Goal: Task Accomplishment & Management: Manage account settings

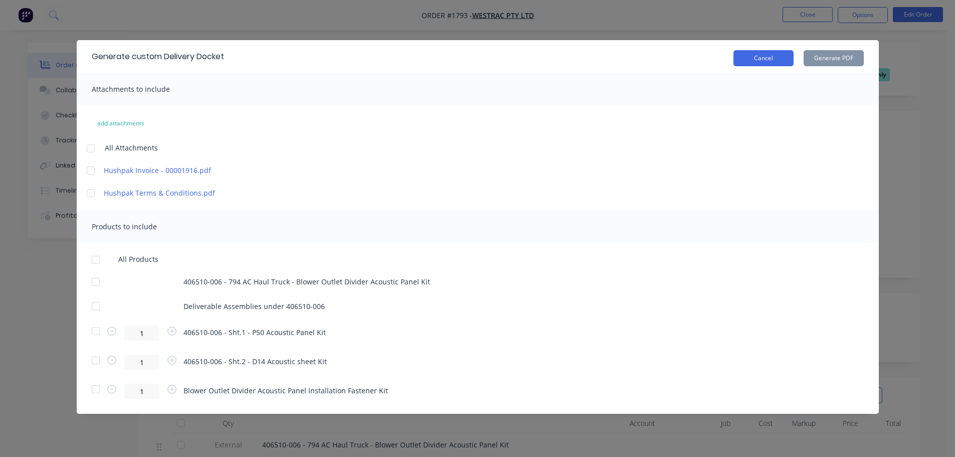
click at [759, 61] on button "Cancel" at bounding box center [764, 58] width 60 height 16
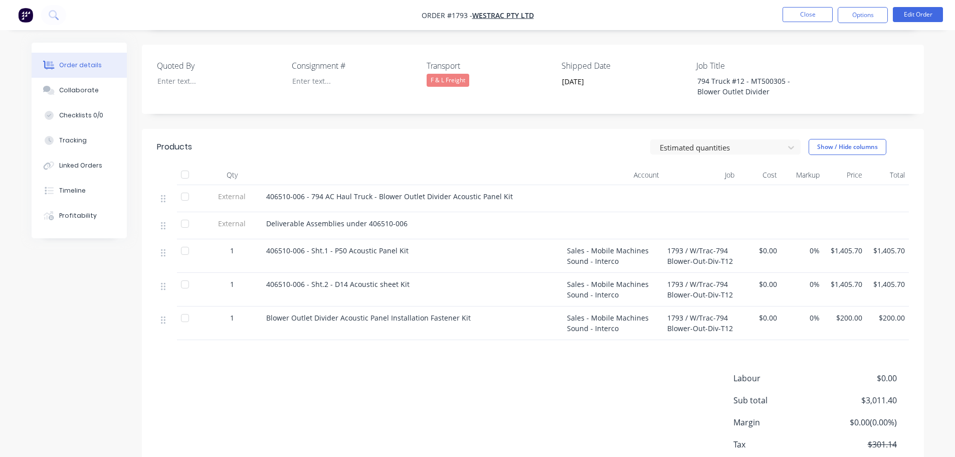
scroll to position [251, 0]
click at [189, 162] on div at bounding box center [185, 172] width 20 height 20
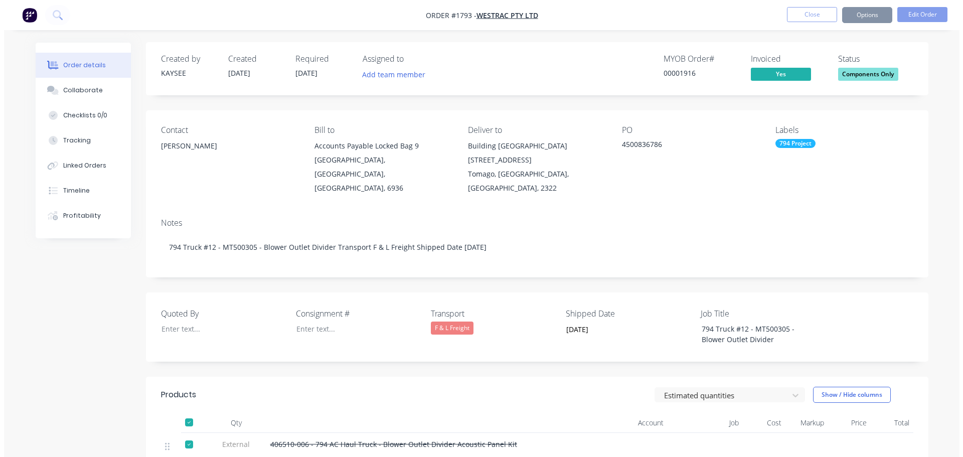
scroll to position [0, 0]
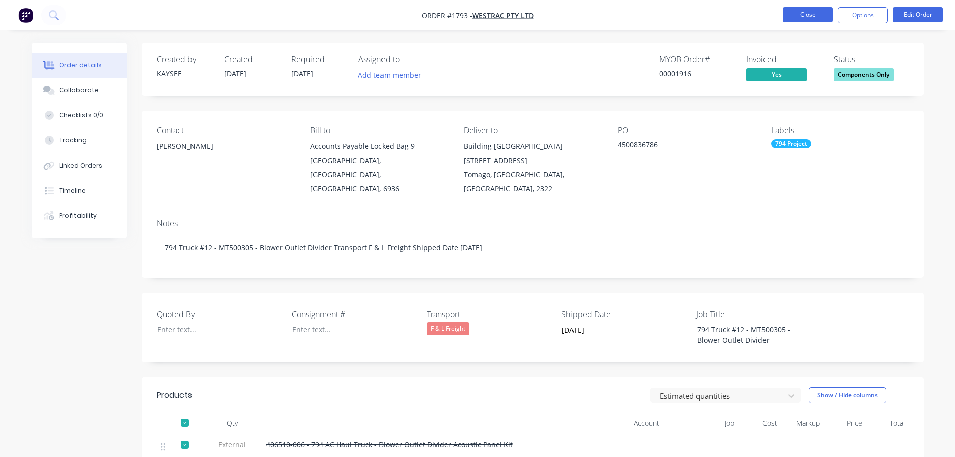
click at [809, 19] on button "Close" at bounding box center [808, 14] width 50 height 15
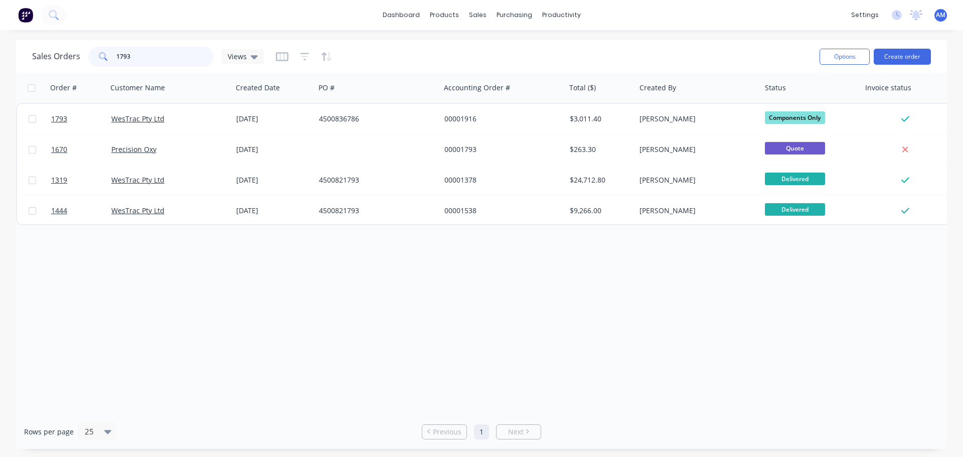
drag, startPoint x: 141, startPoint y: 56, endPoint x: 109, endPoint y: 57, distance: 32.6
click at [109, 57] on div "1793" at bounding box center [150, 57] width 125 height 20
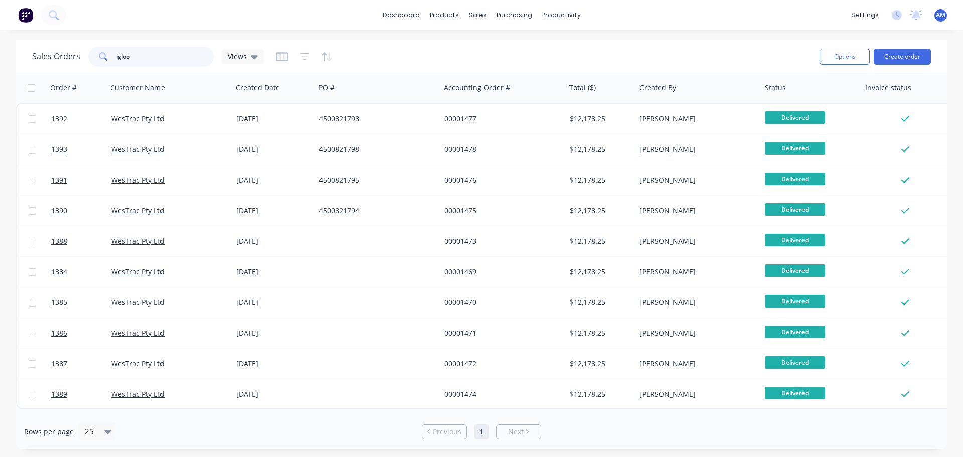
drag, startPoint x: 146, startPoint y: 50, endPoint x: 112, endPoint y: 56, distance: 34.1
click at [112, 56] on div "igloo" at bounding box center [150, 57] width 125 height 20
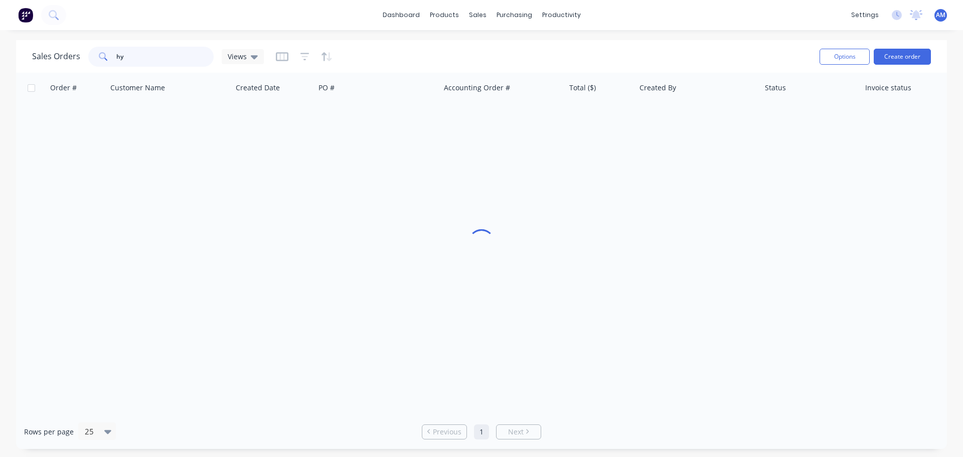
type input "h"
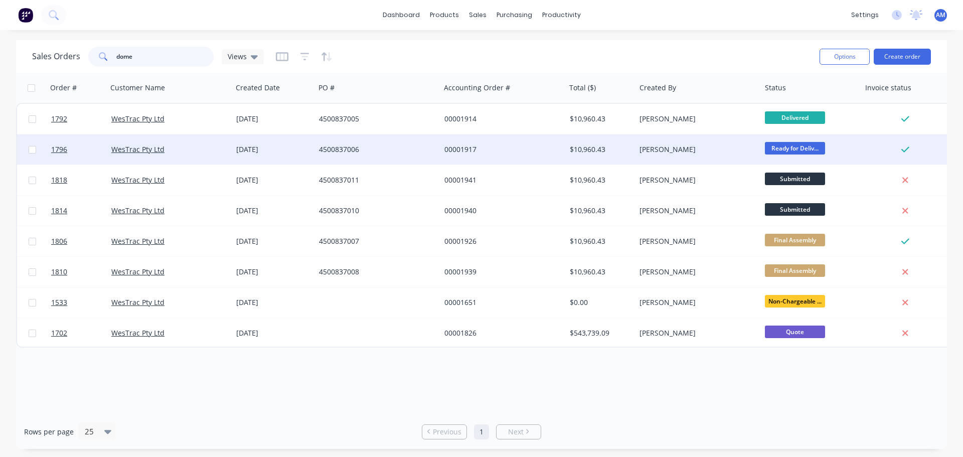
type input "dome"
click at [645, 144] on div "[PERSON_NAME]" at bounding box center [694, 149] width 111 height 10
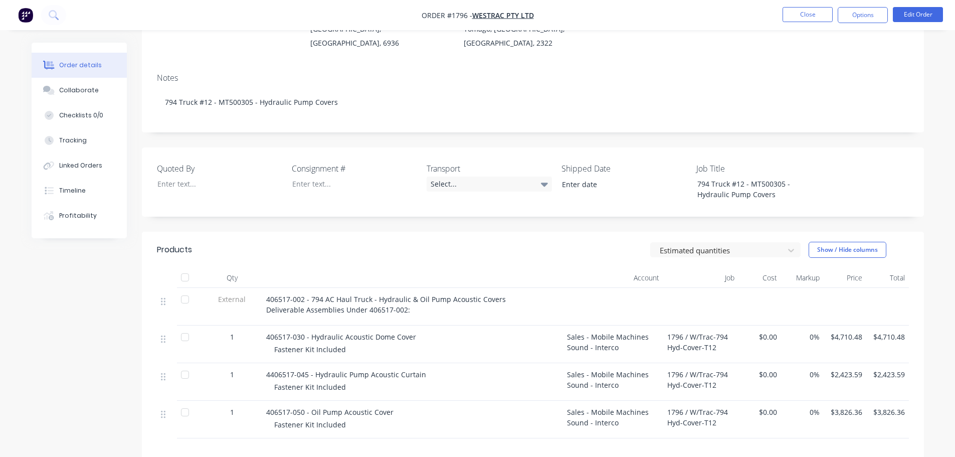
scroll to position [201, 0]
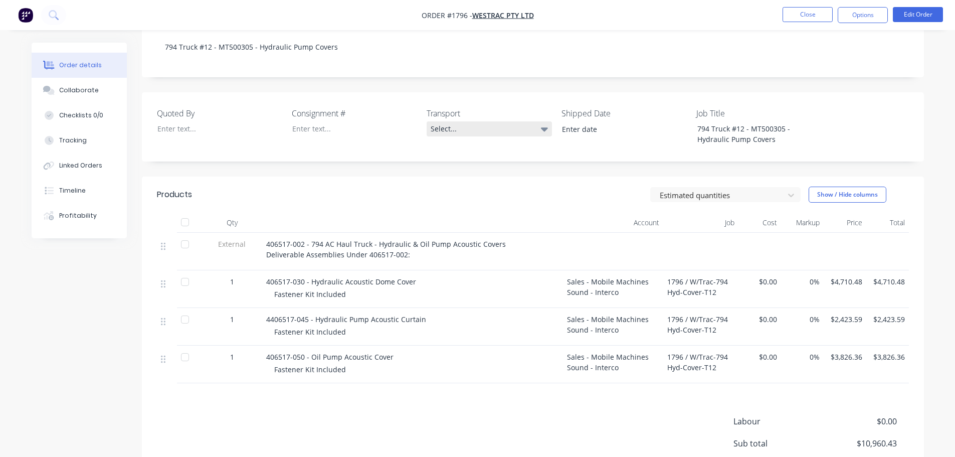
click at [442, 121] on div "Select..." at bounding box center [489, 128] width 125 height 15
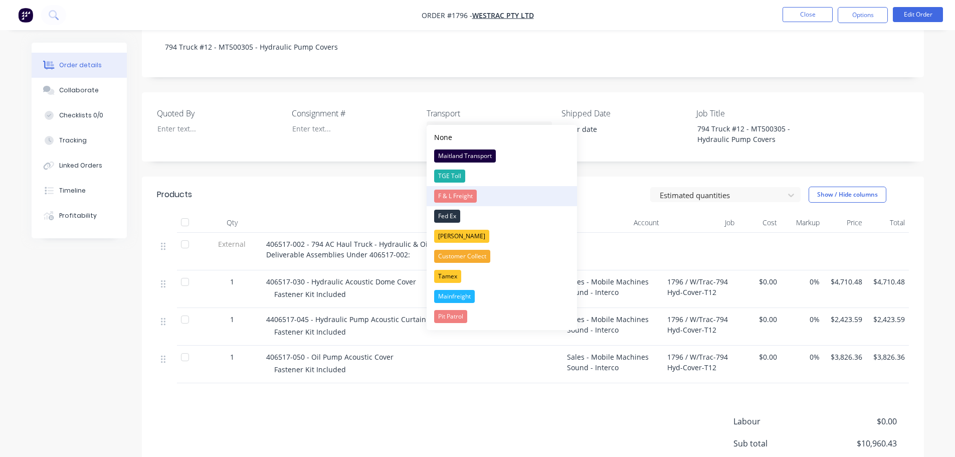
click at [465, 195] on div "F & L Freight" at bounding box center [455, 196] width 43 height 13
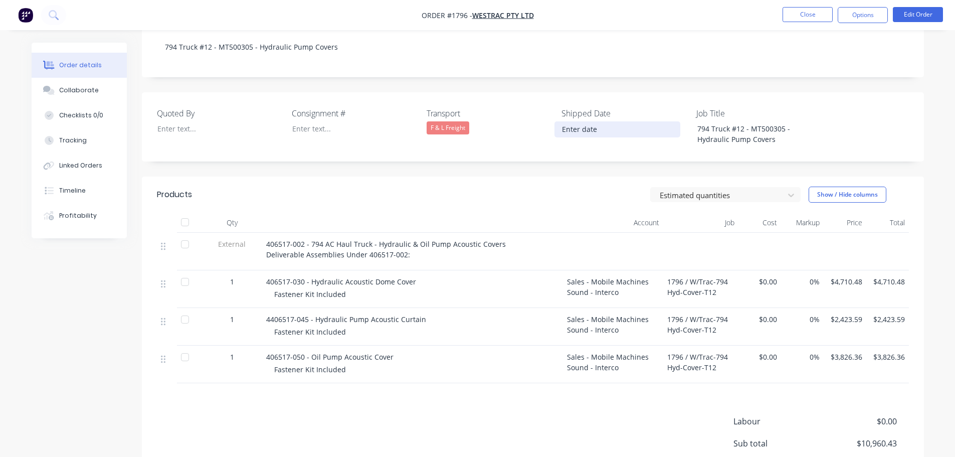
click at [583, 122] on input at bounding box center [617, 129] width 125 height 15
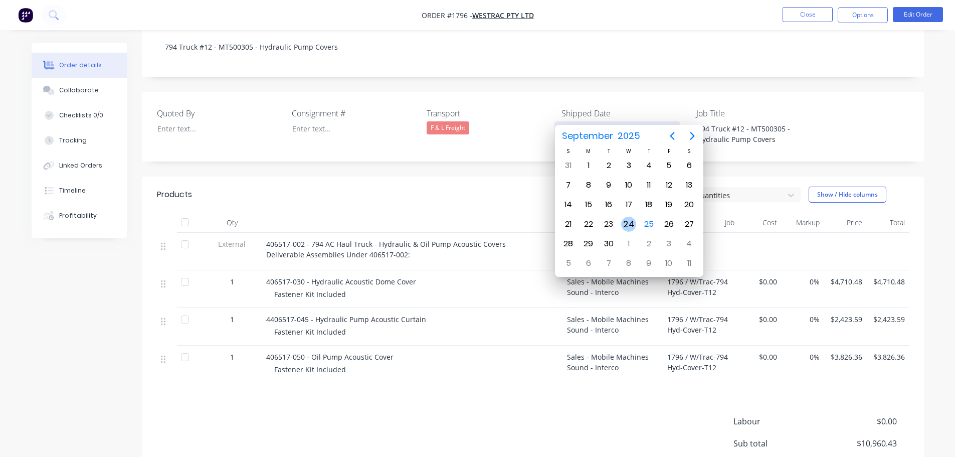
click at [631, 226] on div "24" at bounding box center [628, 224] width 15 height 15
type input "[DATE]"
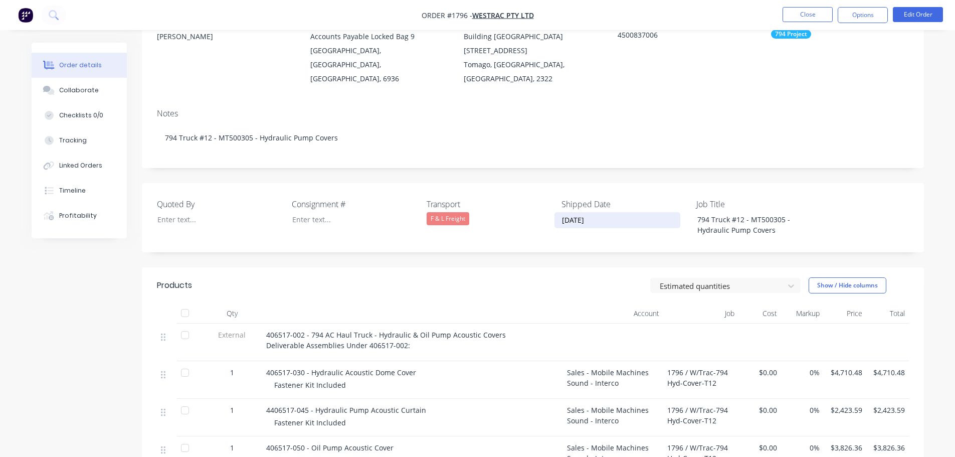
scroll to position [0, 0]
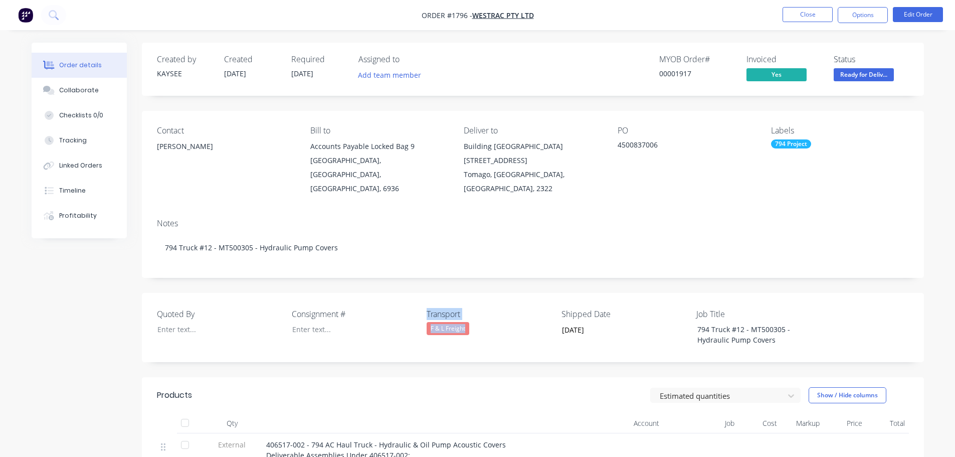
drag, startPoint x: 471, startPoint y: 313, endPoint x: 419, endPoint y: 312, distance: 51.7
click at [419, 312] on div "Quoted By Consignment # Transport F & L Freight Shipped Date [DATE] Job Title 7…" at bounding box center [533, 327] width 782 height 69
copy div "Transport F & L Freight"
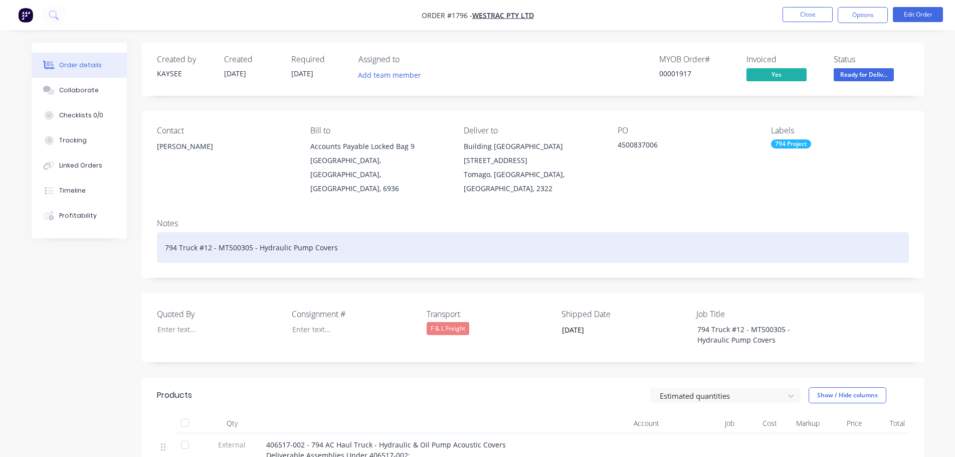
click at [347, 232] on div "794 Truck #12 - MT500305 - Hydraulic Pump Covers" at bounding box center [533, 247] width 752 height 31
click at [367, 232] on div "794 Truck #12 - MT500305 - Hydraulic Pump Covers TransportF & L Freight" at bounding box center [533, 247] width 752 height 31
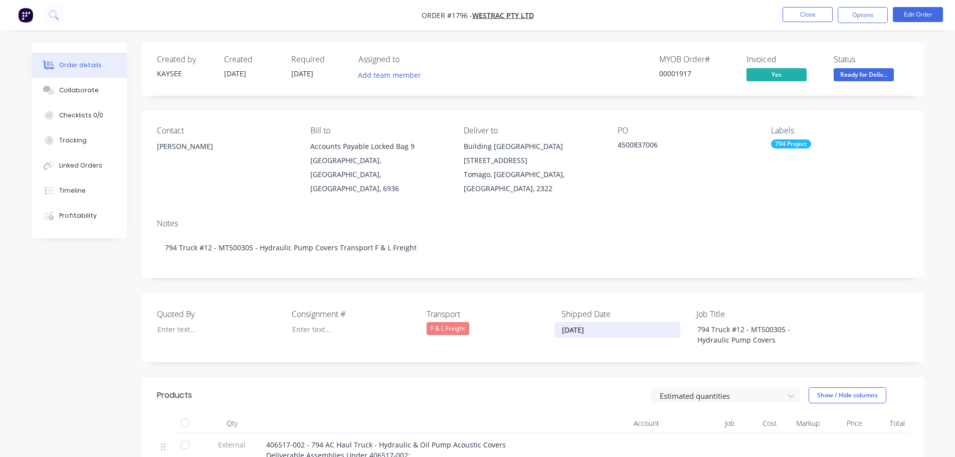
drag, startPoint x: 611, startPoint y: 313, endPoint x: 557, endPoint y: 288, distance: 59.5
click at [557, 293] on div "Quoted By Consignment # Transport F & L Freight Shipped Date [DATE] Job Title 7…" at bounding box center [533, 327] width 782 height 69
drag, startPoint x: 618, startPoint y: 300, endPoint x: 561, endPoint y: 291, distance: 57.9
click at [561, 293] on div "Quoted By Consignment # Transport F & L Freight Shipped Date [DATE] Job Title 7…" at bounding box center [533, 327] width 782 height 69
copy label "Shipped Date"
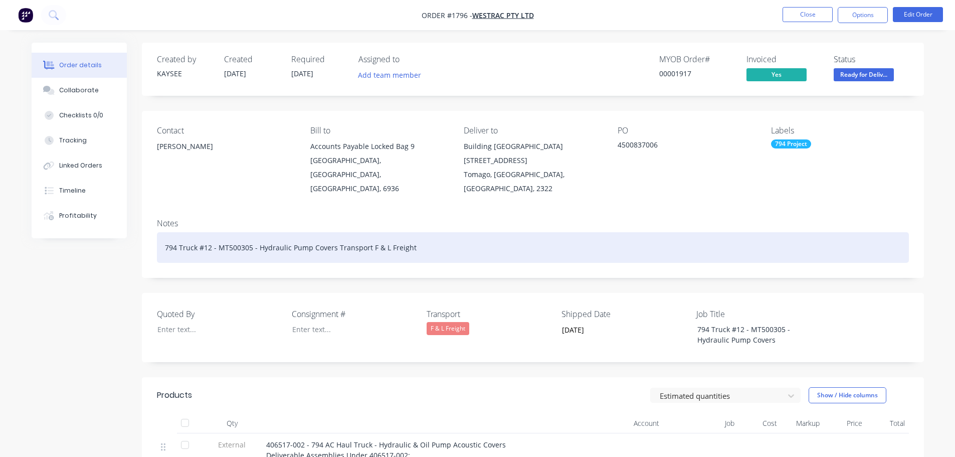
click at [433, 232] on div "794 Truck #12 - MT500305 - Hydraulic Pump Covers Transport F & L Freight" at bounding box center [533, 247] width 752 height 31
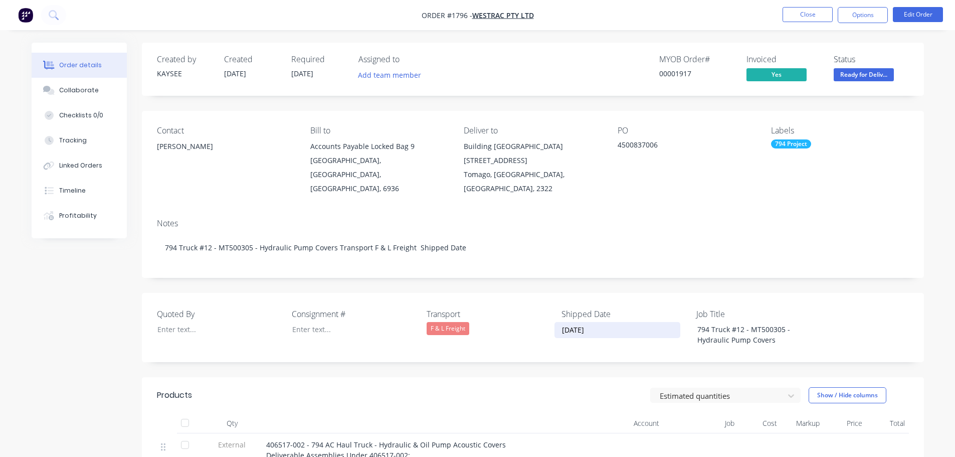
drag, startPoint x: 597, startPoint y: 315, endPoint x: 556, endPoint y: 312, distance: 41.8
click at [556, 322] on input "[DATE]" at bounding box center [617, 329] width 125 height 15
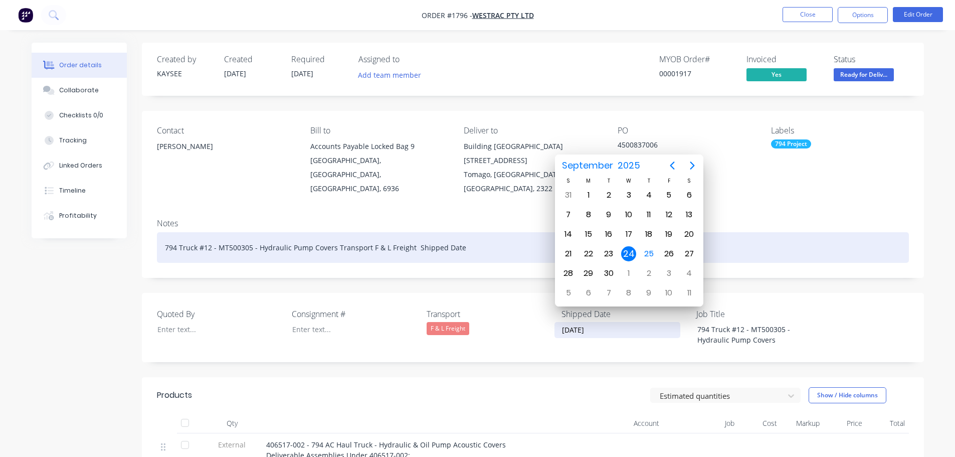
click at [470, 232] on div "794 Truck #12 - MT500305 - Hydraulic Pump Covers Transport F & L Freight Shippe…" at bounding box center [533, 247] width 752 height 31
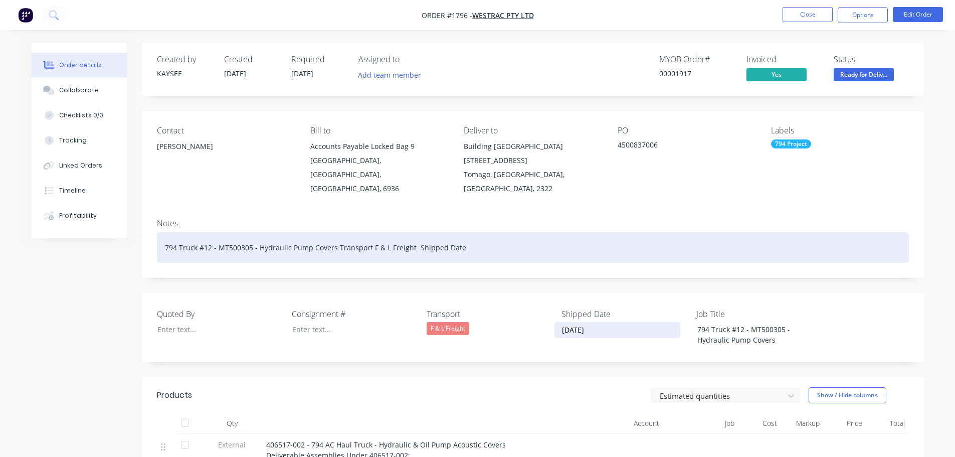
click at [470, 232] on div "794 Truck #12 - MT500305 - Hydraulic Pump Covers Transport F & L Freight Shippe…" at bounding box center [533, 247] width 752 height 31
click at [484, 236] on div "794 Truck #12 - MT500305 - Hydraulic Pump Covers Transport F & L Freight Shippe…" at bounding box center [533, 247] width 752 height 31
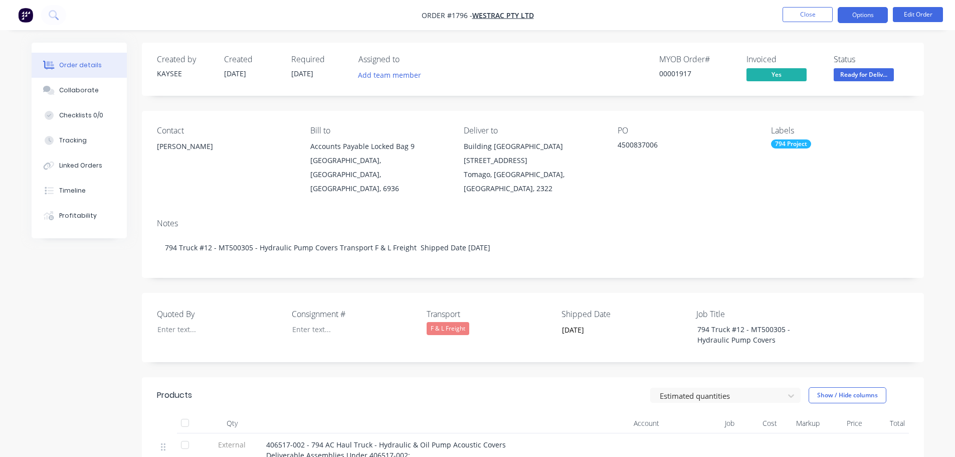
click at [860, 16] on button "Options" at bounding box center [863, 15] width 50 height 16
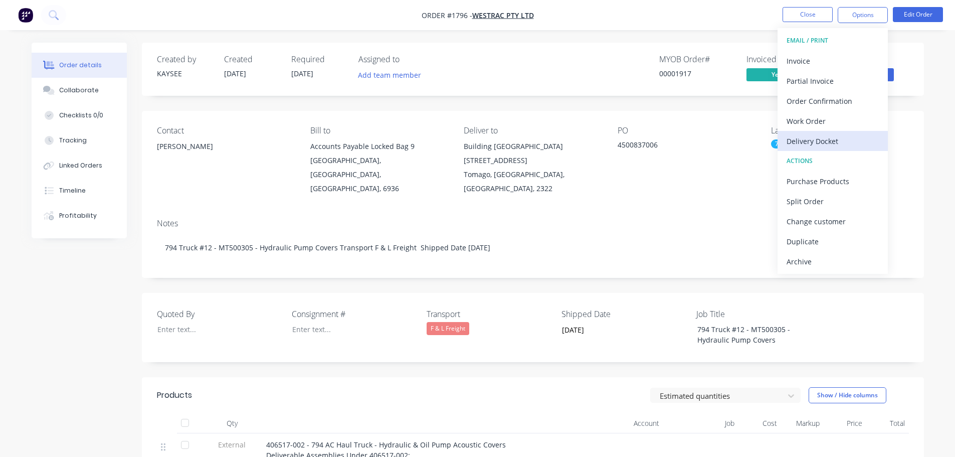
click at [829, 136] on div "Delivery Docket" at bounding box center [833, 141] width 92 height 15
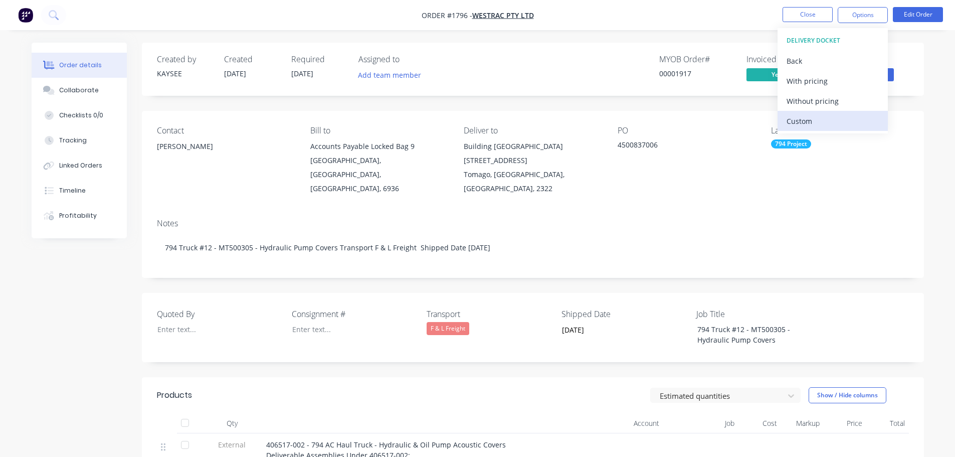
click at [822, 125] on div "Custom" at bounding box center [833, 121] width 92 height 15
click at [819, 108] on div "Without pricing" at bounding box center [833, 101] width 92 height 15
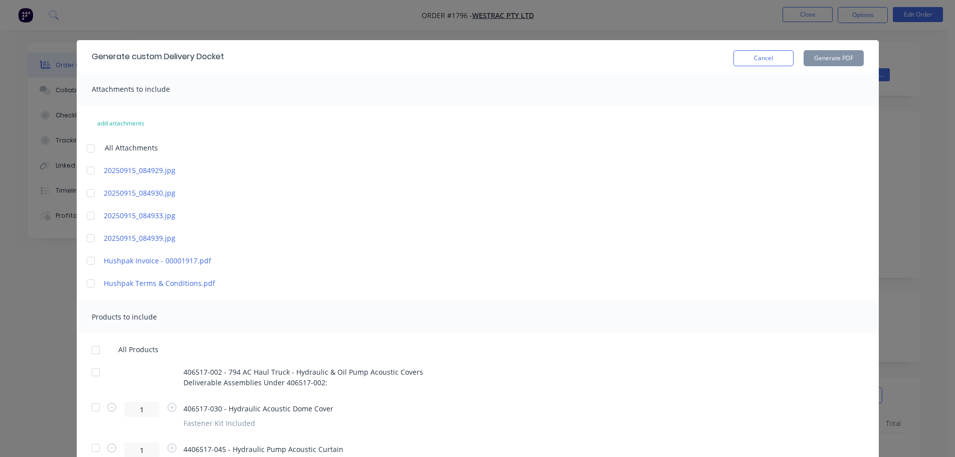
scroll to position [97, 0]
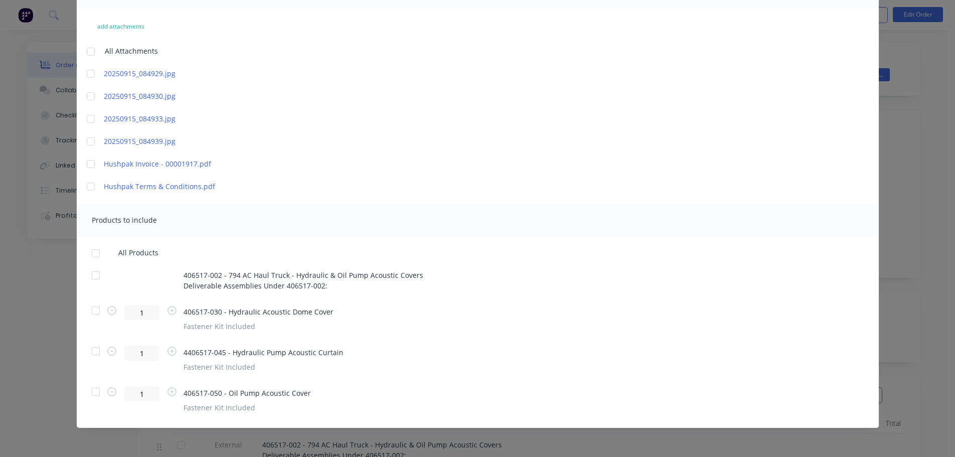
click at [92, 252] on div at bounding box center [96, 253] width 20 height 20
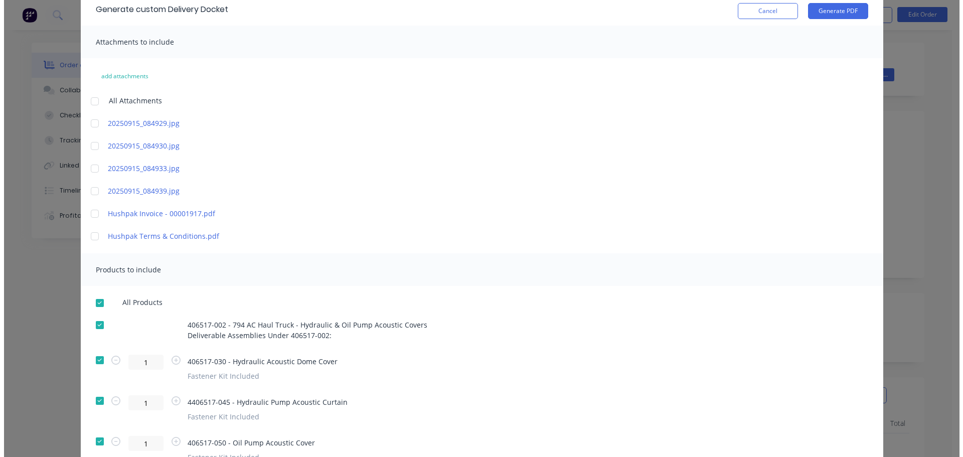
scroll to position [0, 0]
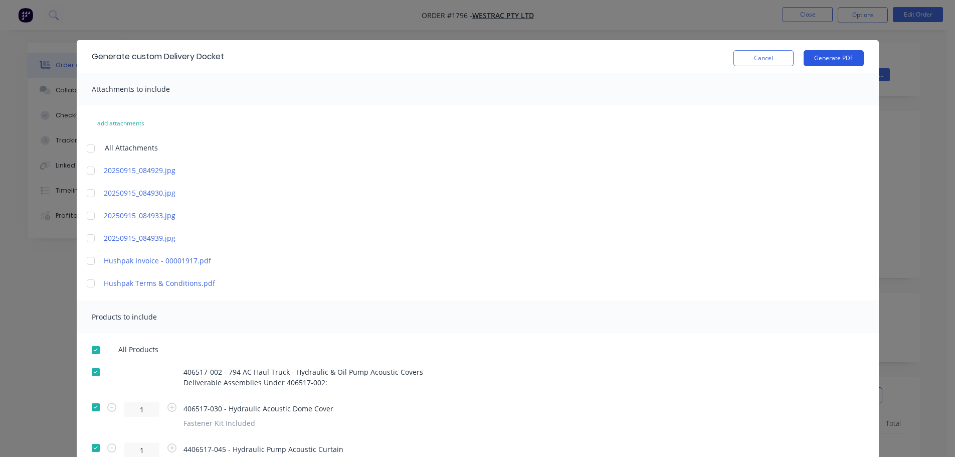
click at [828, 57] on button "Generate PDF" at bounding box center [834, 58] width 60 height 16
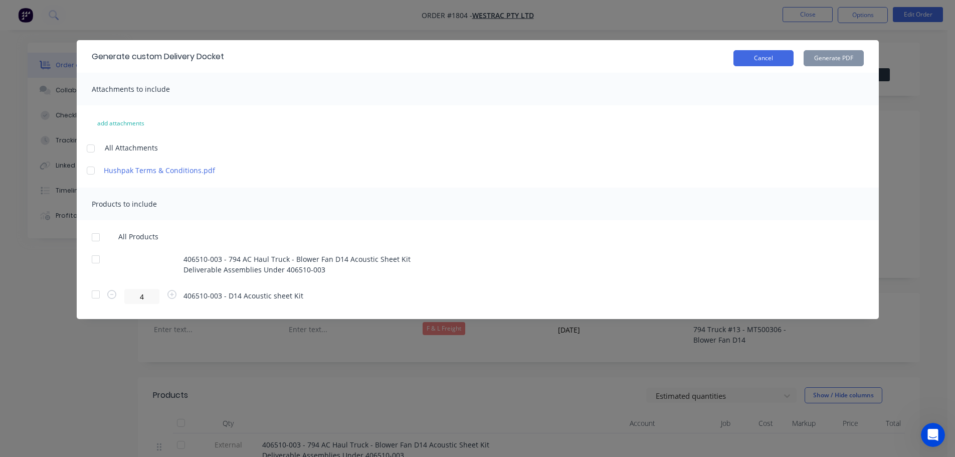
click at [760, 59] on button "Cancel" at bounding box center [764, 58] width 60 height 16
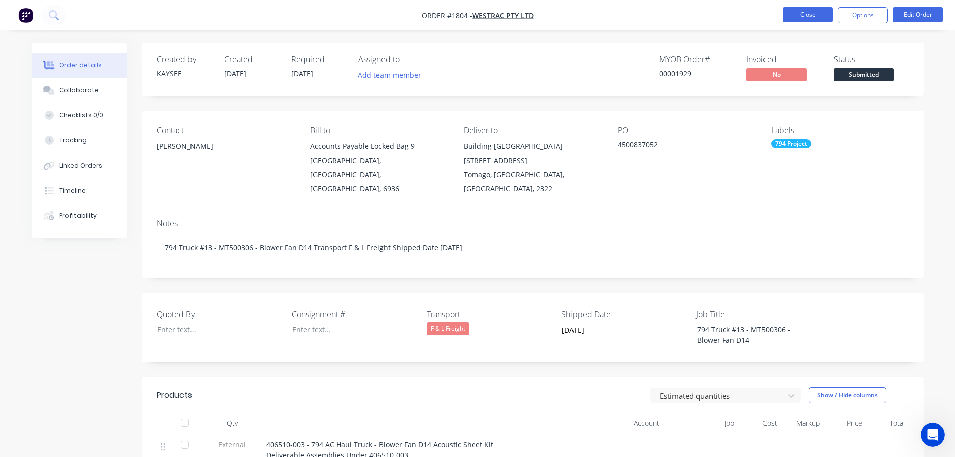
click at [799, 17] on button "Close" at bounding box center [808, 14] width 50 height 15
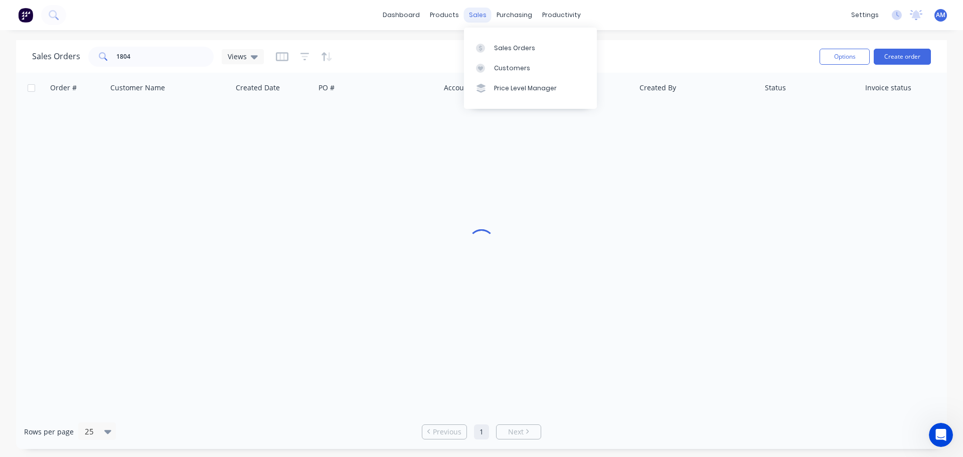
click at [480, 19] on div "sales" at bounding box center [478, 15] width 28 height 15
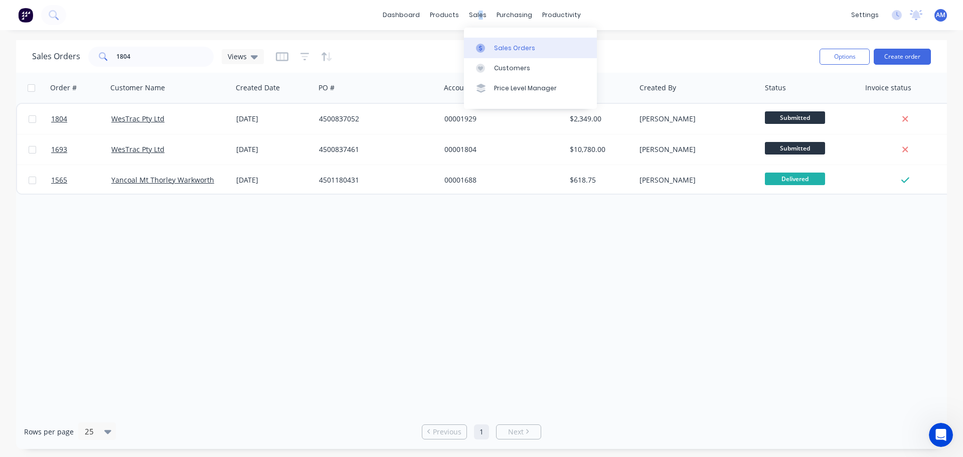
click at [510, 48] on div "Sales Orders" at bounding box center [514, 48] width 41 height 9
drag, startPoint x: 137, startPoint y: 54, endPoint x: 99, endPoint y: 54, distance: 38.1
click at [101, 54] on div "1804" at bounding box center [150, 57] width 125 height 20
type input "1591"
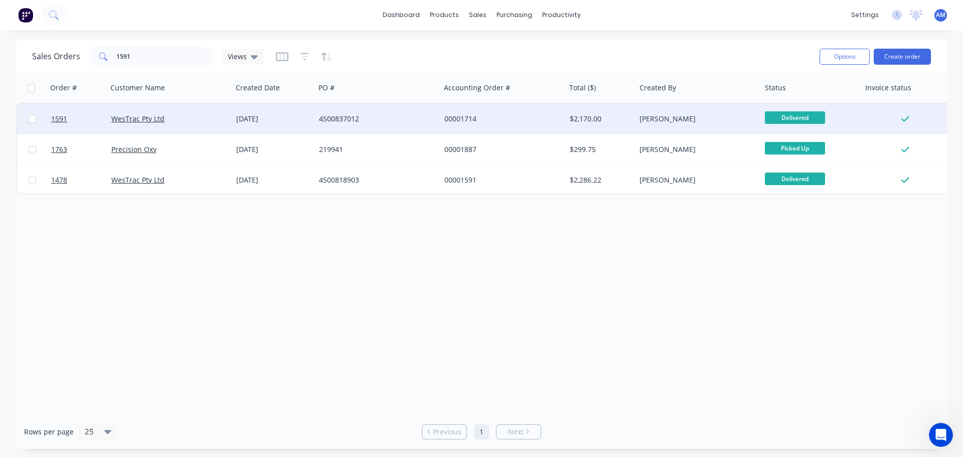
click at [334, 116] on div "4500837012" at bounding box center [374, 119] width 111 height 10
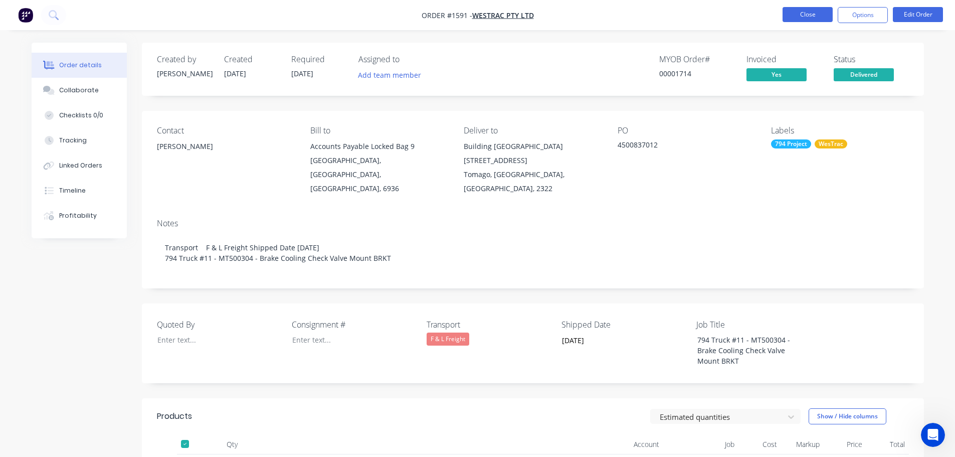
click at [797, 19] on button "Close" at bounding box center [808, 14] width 50 height 15
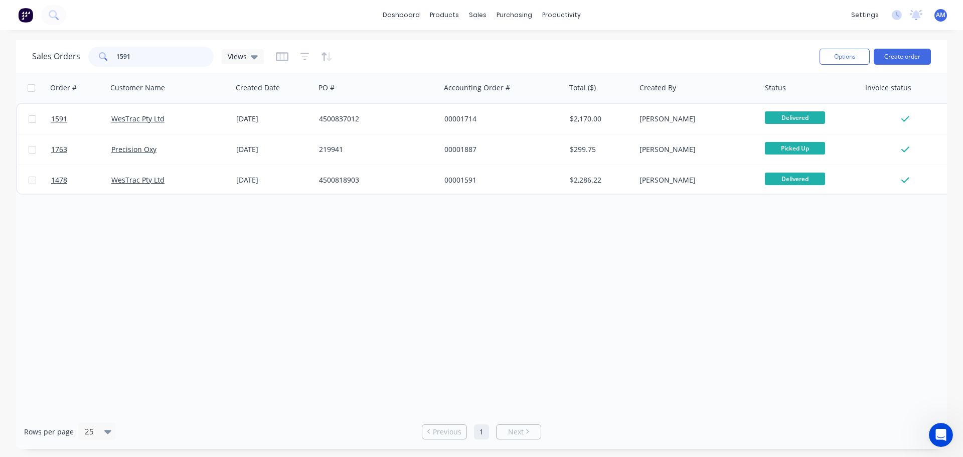
drag, startPoint x: 132, startPoint y: 53, endPoint x: 104, endPoint y: 56, distance: 27.7
click at [104, 56] on div "1591" at bounding box center [150, 57] width 125 height 20
click at [511, 45] on div "Sales Orders" at bounding box center [514, 48] width 41 height 9
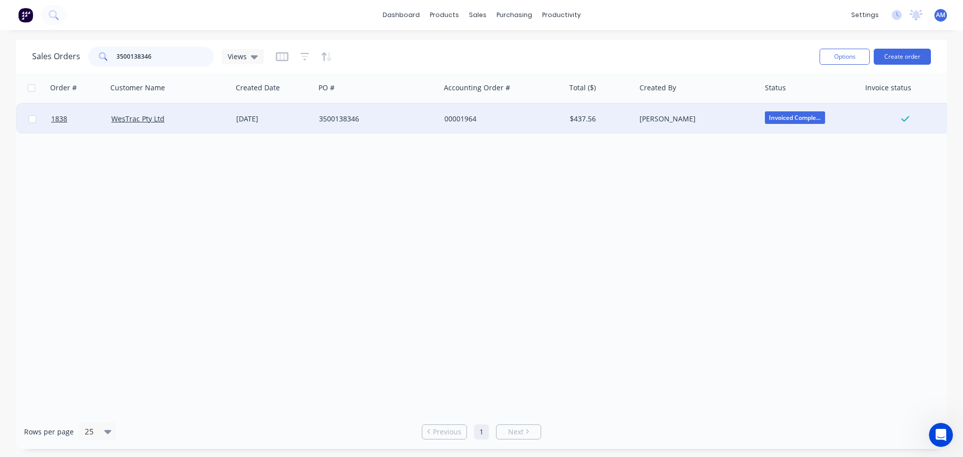
type input "3500138346"
click at [324, 118] on div "3500138346" at bounding box center [374, 119] width 111 height 10
